Goal: Register for event/course

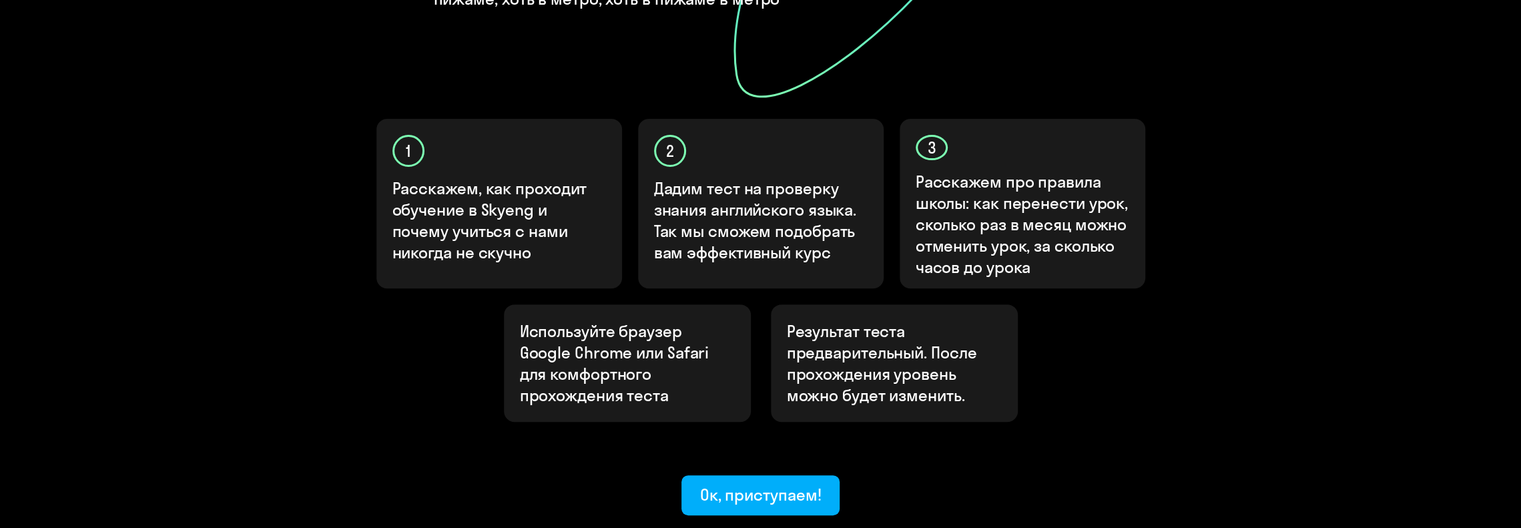
scroll to position [435, 0]
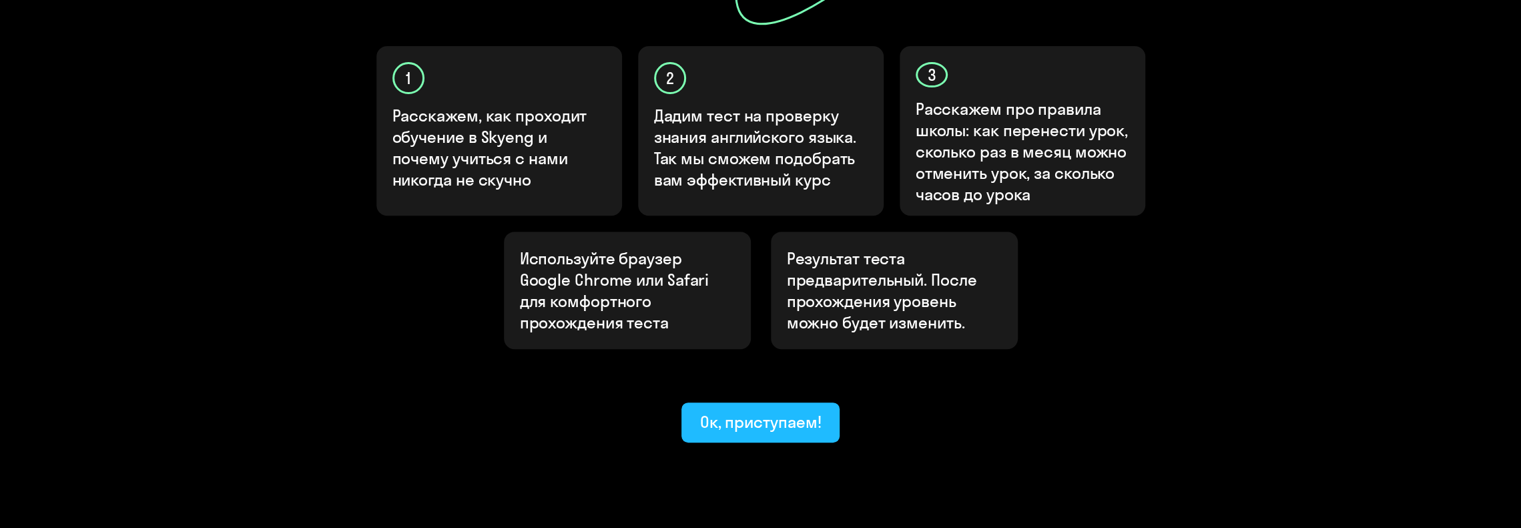
click at [756, 411] on div "Ок, приступаем!" at bounding box center [760, 421] width 121 height 21
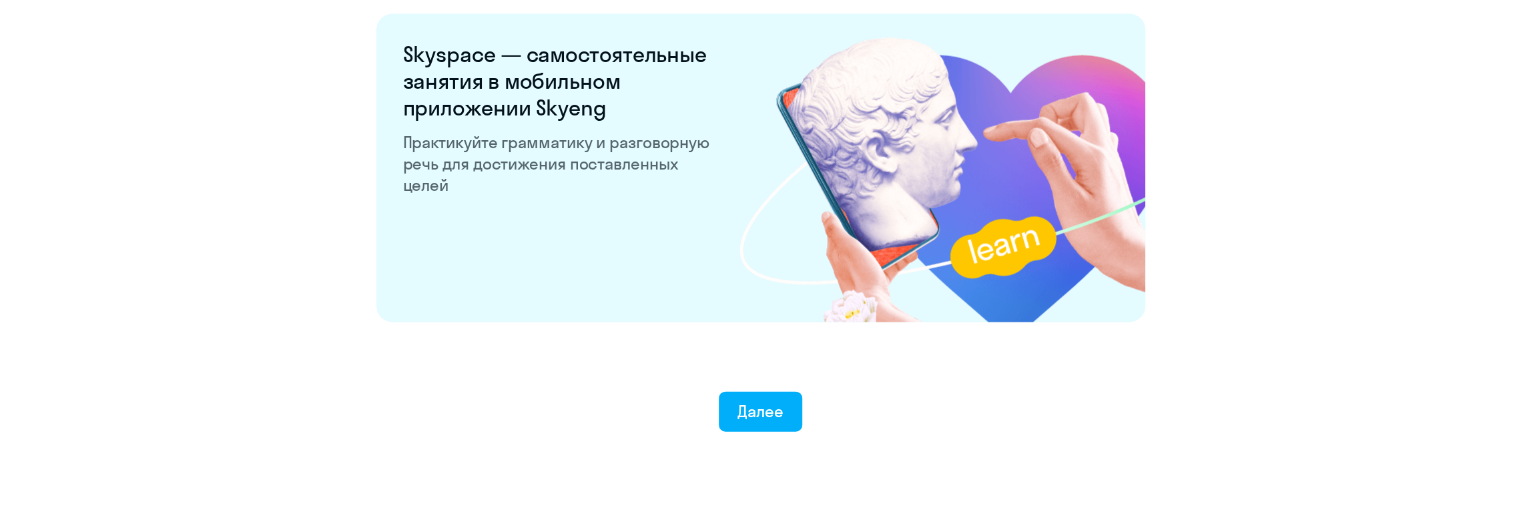
scroll to position [2566, 0]
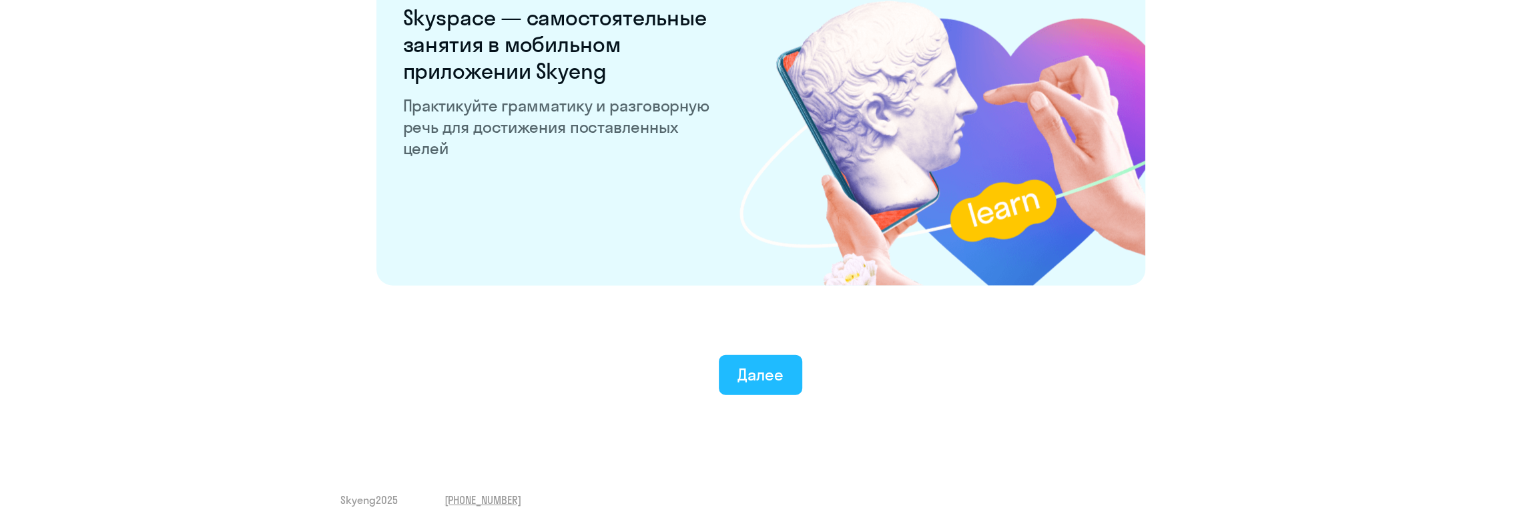
click at [749, 380] on div "Далее" at bounding box center [761, 374] width 46 height 21
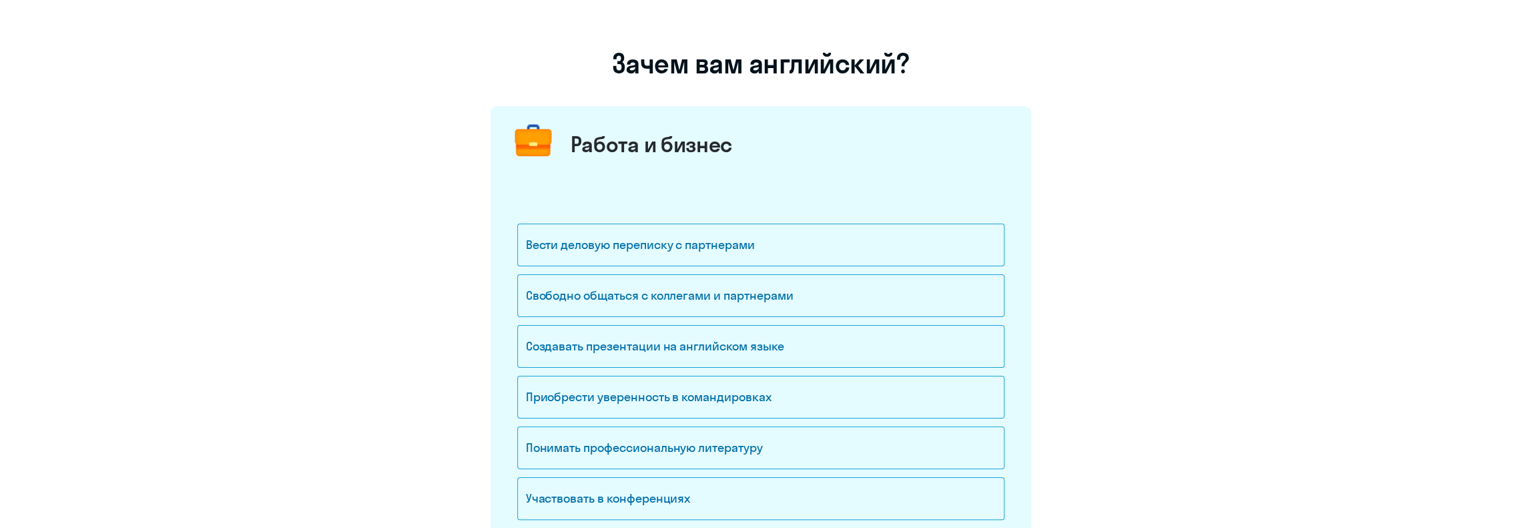
scroll to position [133, 0]
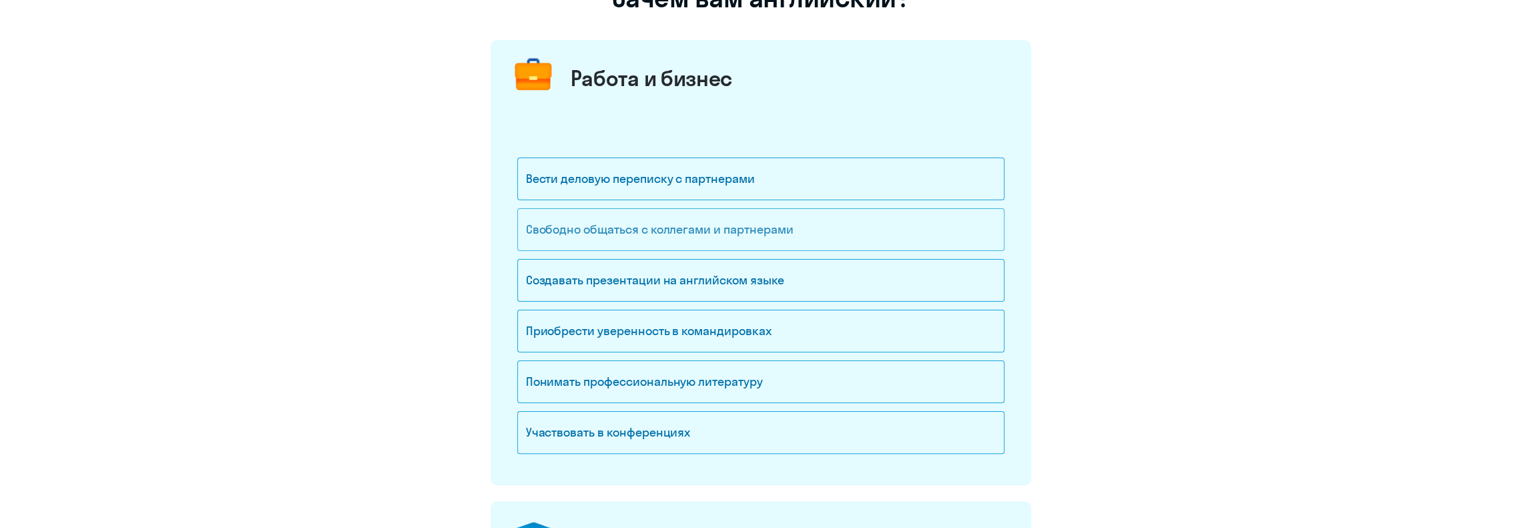
click at [687, 227] on div "Свободно общаться с коллегами и партнерами" at bounding box center [760, 229] width 487 height 43
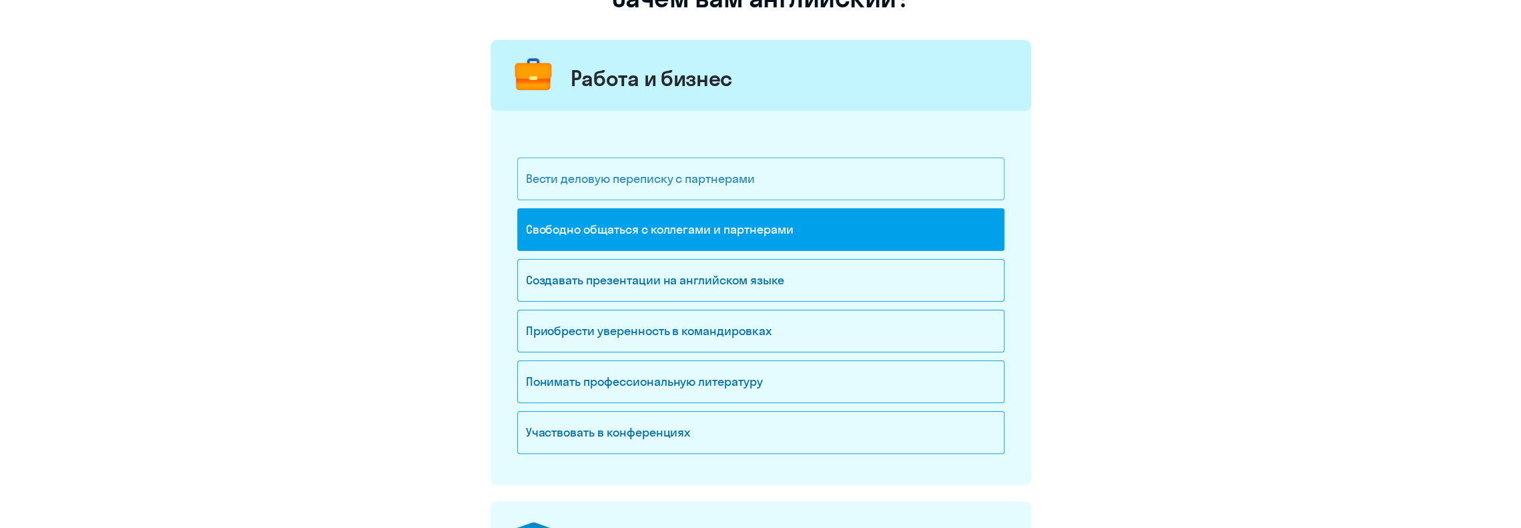
click at [736, 173] on div "Вести деловую переписку с партнерами" at bounding box center [760, 179] width 487 height 43
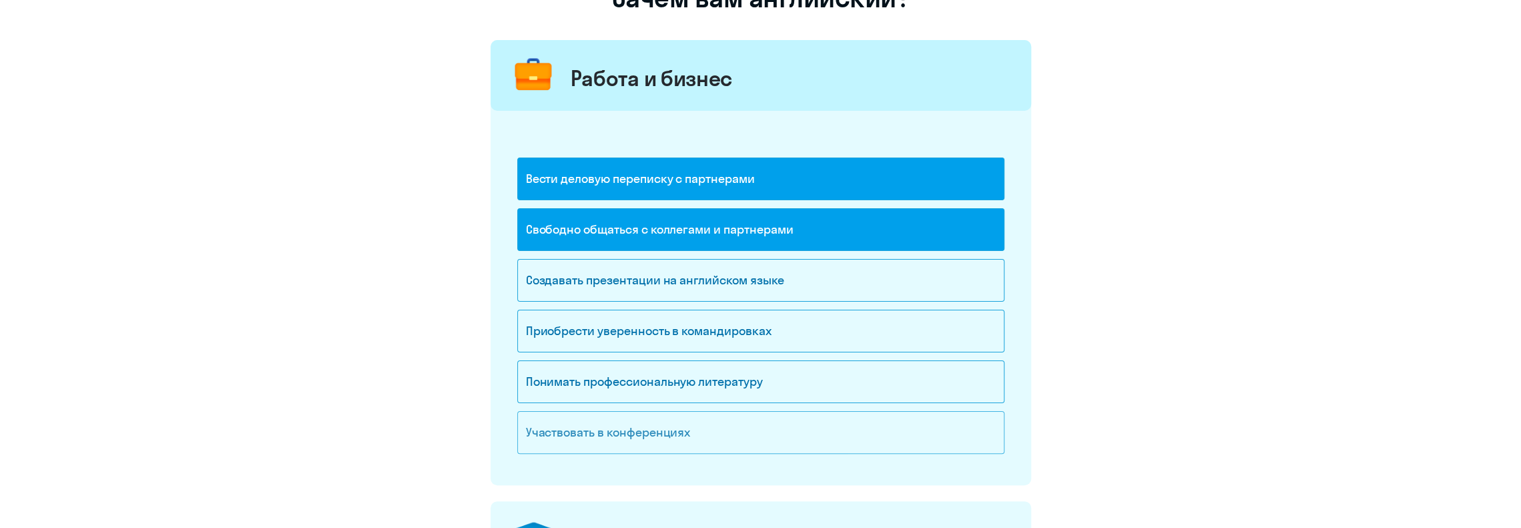
click at [609, 437] on div "Участвовать в конференциях" at bounding box center [760, 432] width 487 height 43
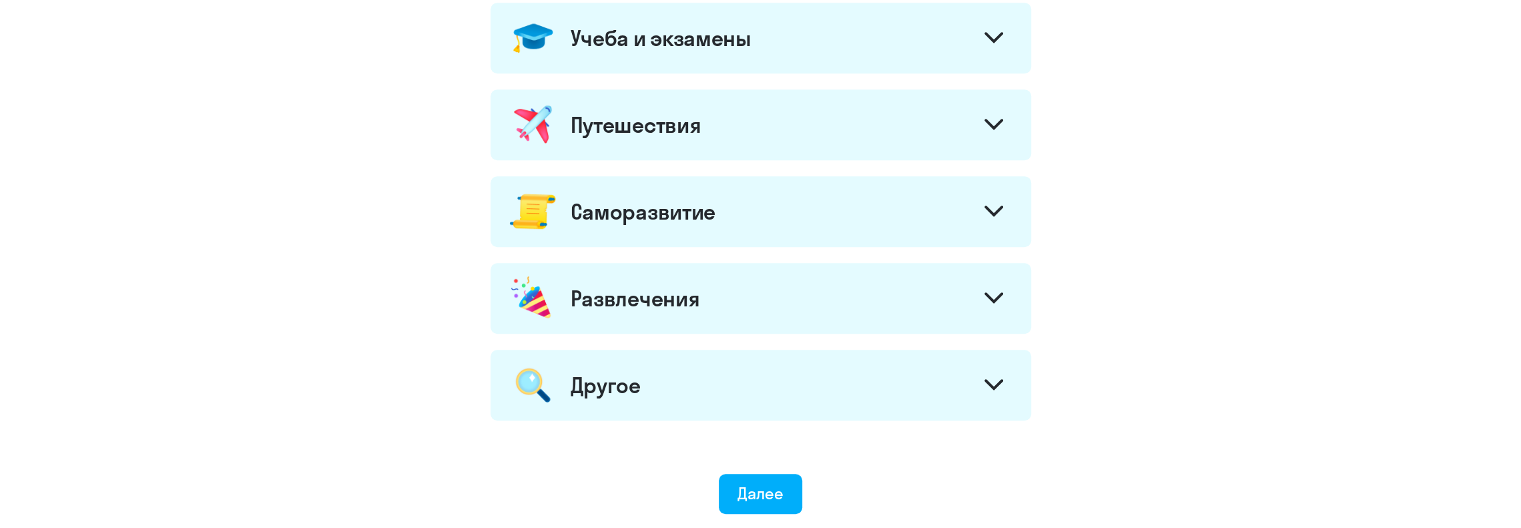
scroll to position [742, 0]
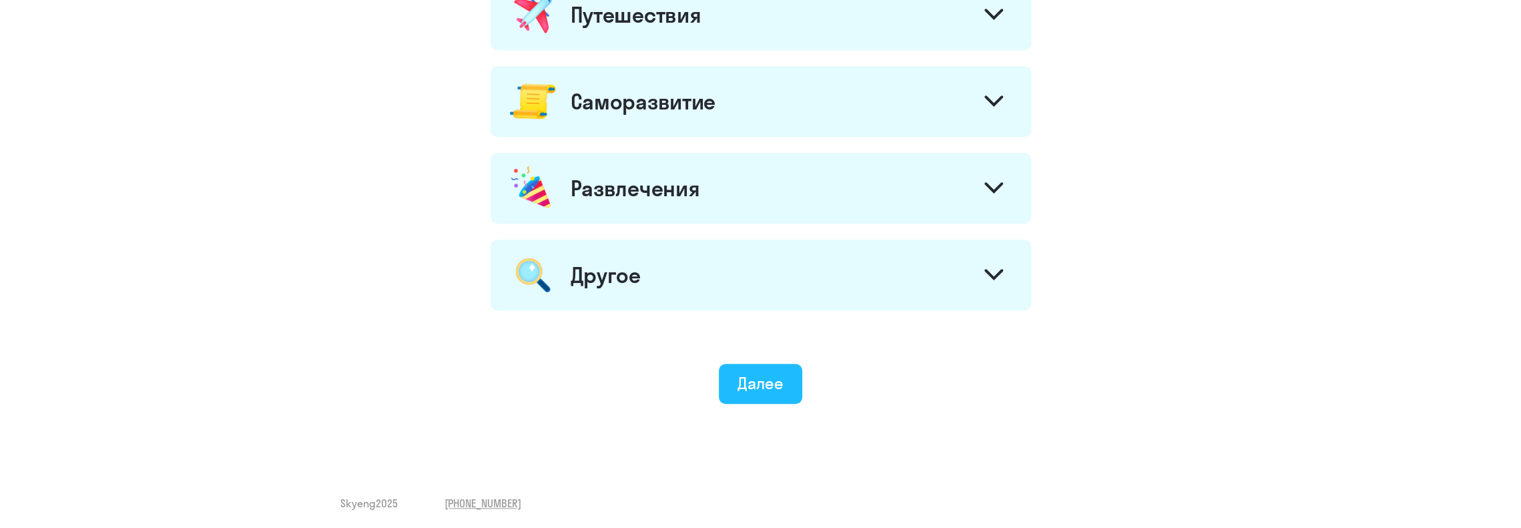
click at [761, 388] on div "Далее" at bounding box center [761, 382] width 46 height 21
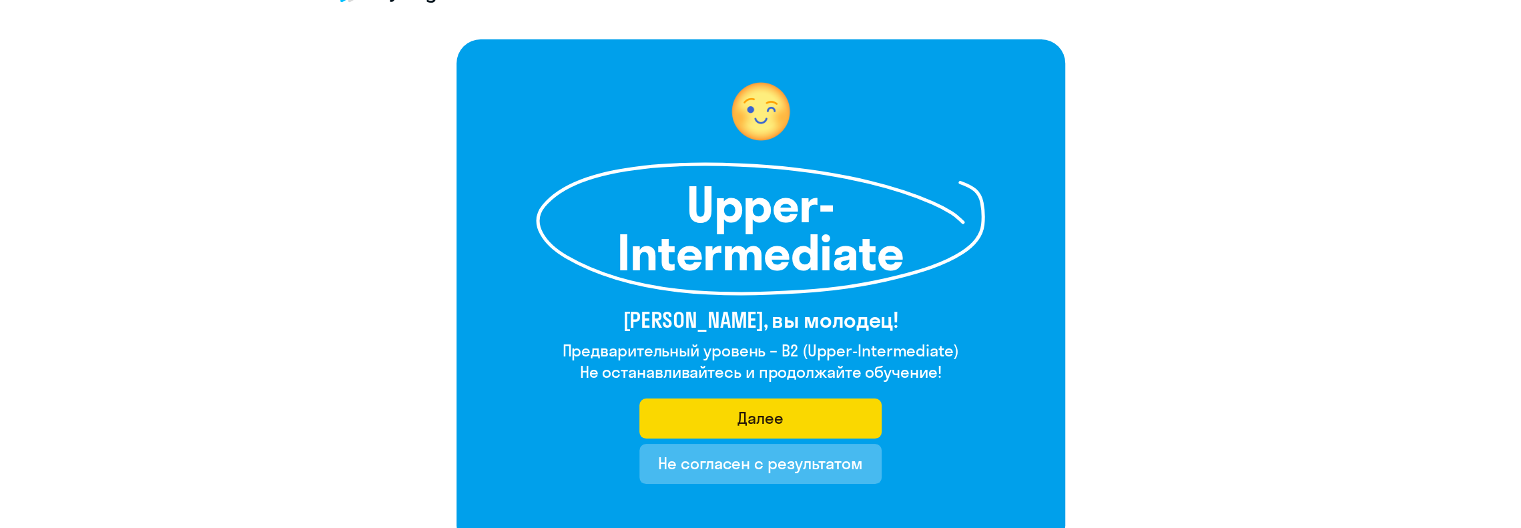
scroll to position [67, 0]
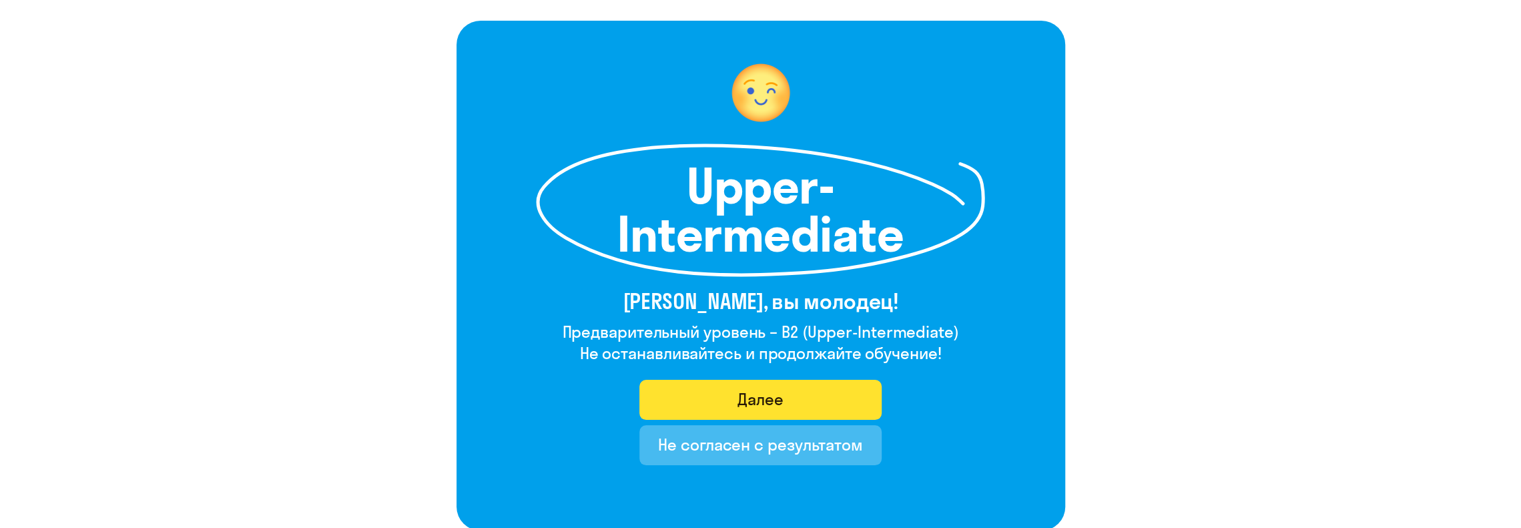
click at [762, 393] on div "Далее" at bounding box center [761, 398] width 46 height 21
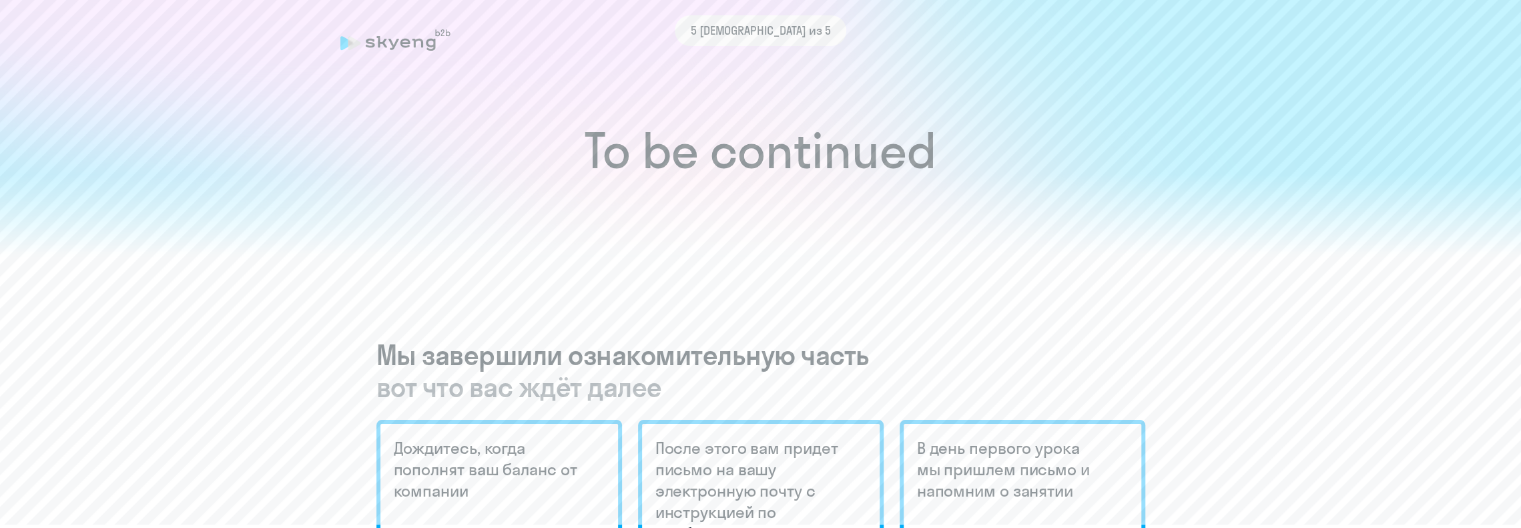
click at [717, 143] on h1 "To be continued" at bounding box center [761, 150] width 1468 height 47
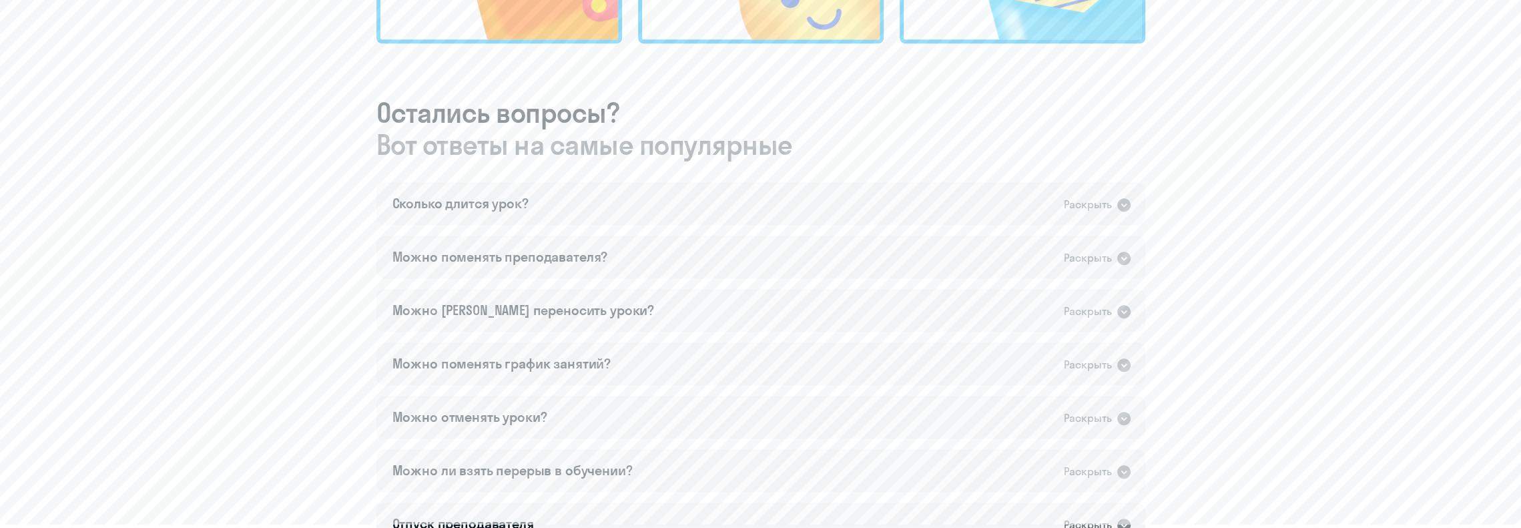
scroll to position [868, 0]
